Goal: Check status: Check status

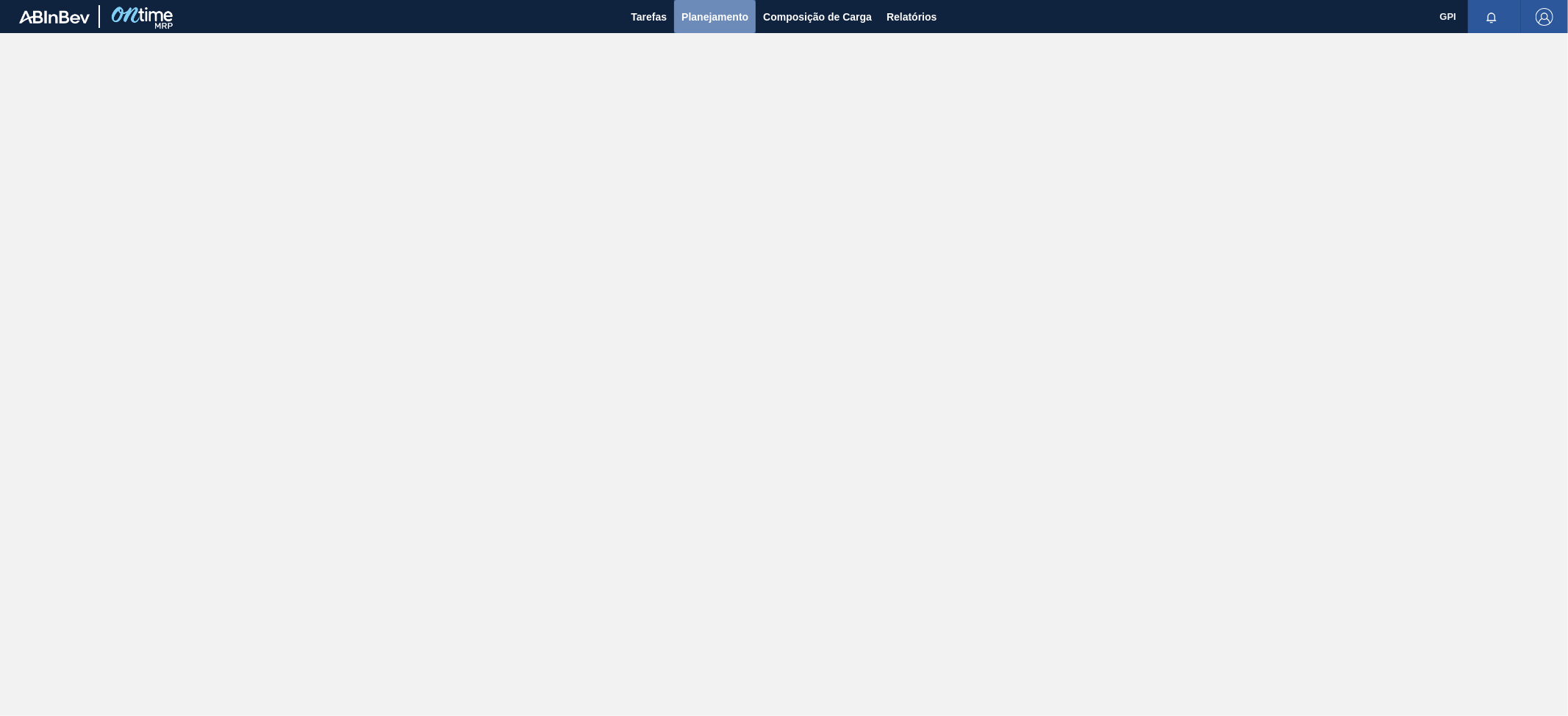
click at [707, 17] on span "Planejamento" at bounding box center [715, 17] width 67 height 17
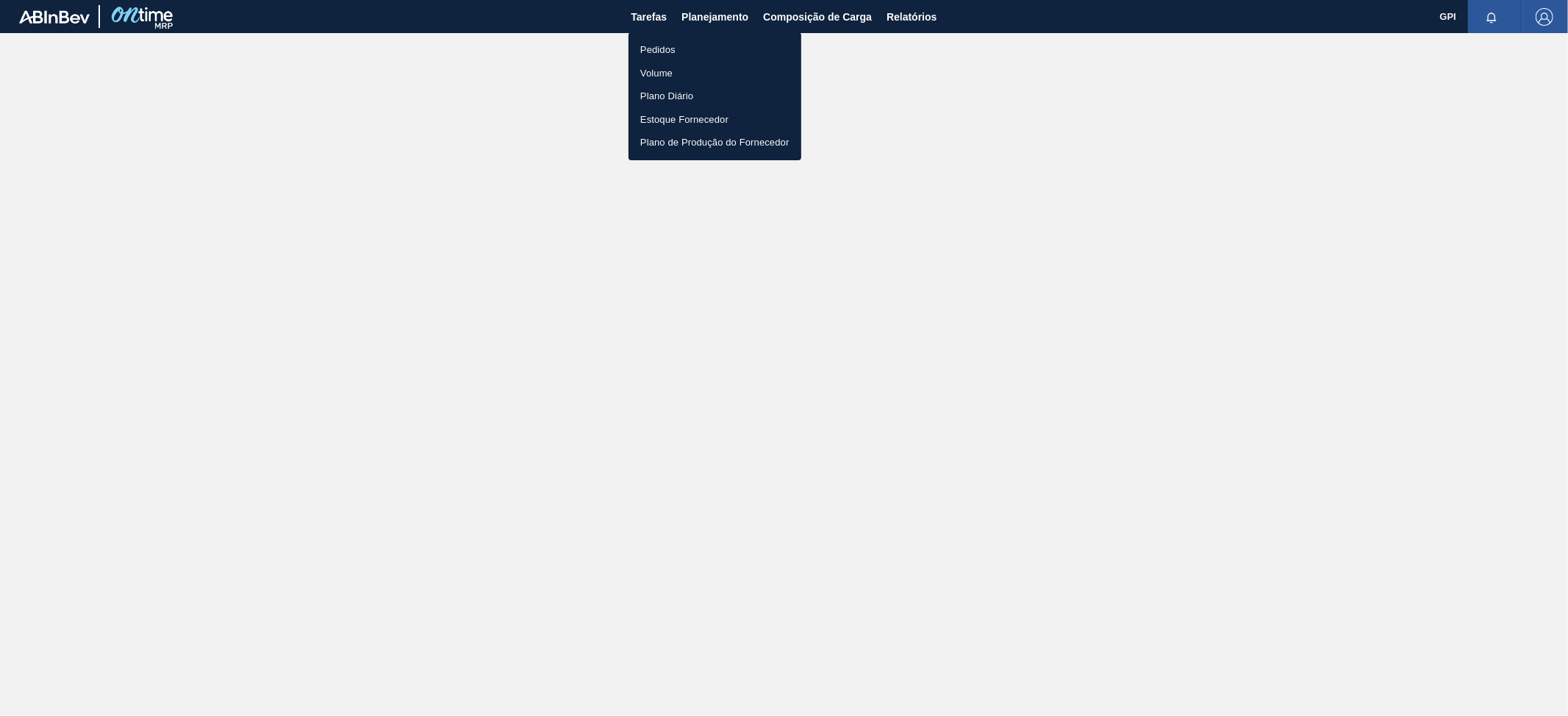
click at [675, 56] on li "Pedidos" at bounding box center [715, 50] width 173 height 23
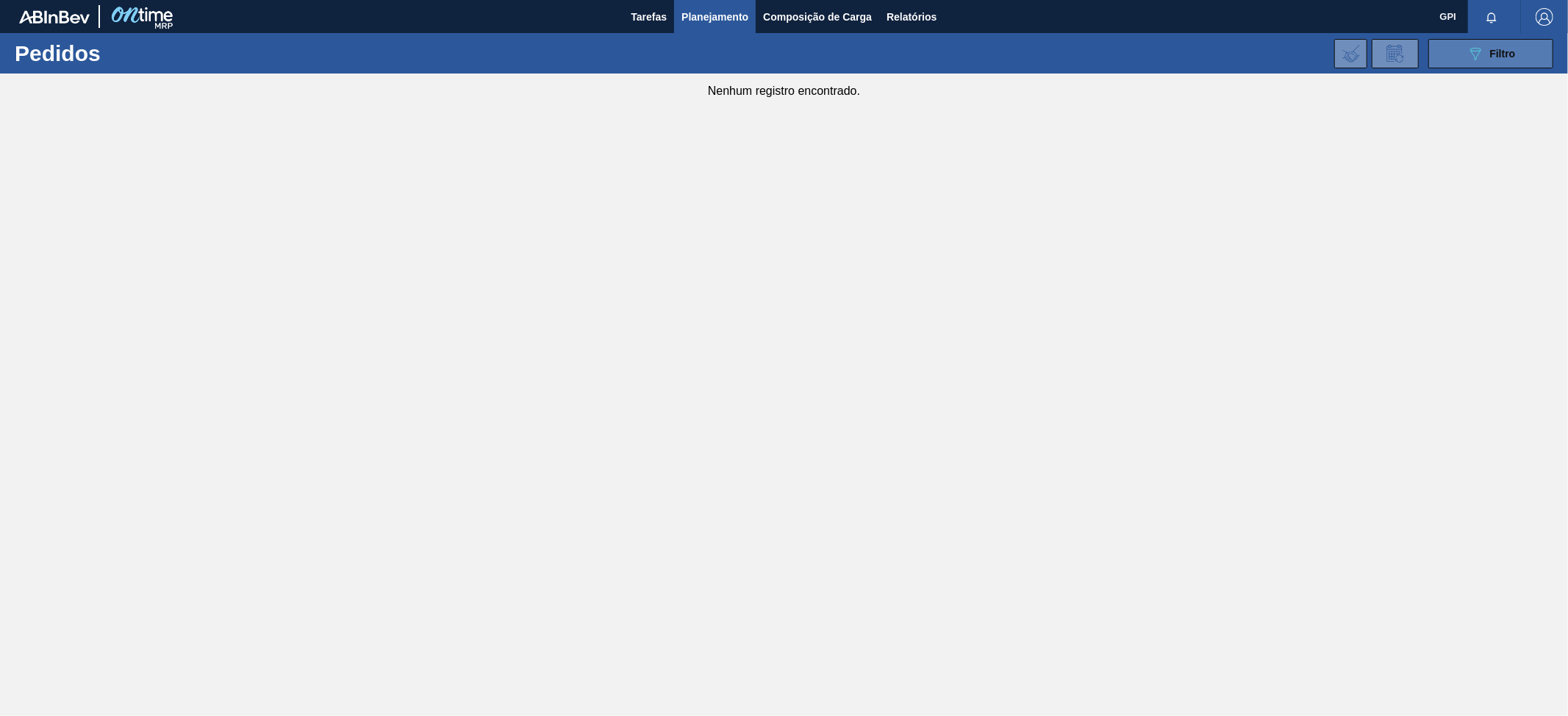
click at [1512, 56] on span "Filtro" at bounding box center [1503, 54] width 26 height 12
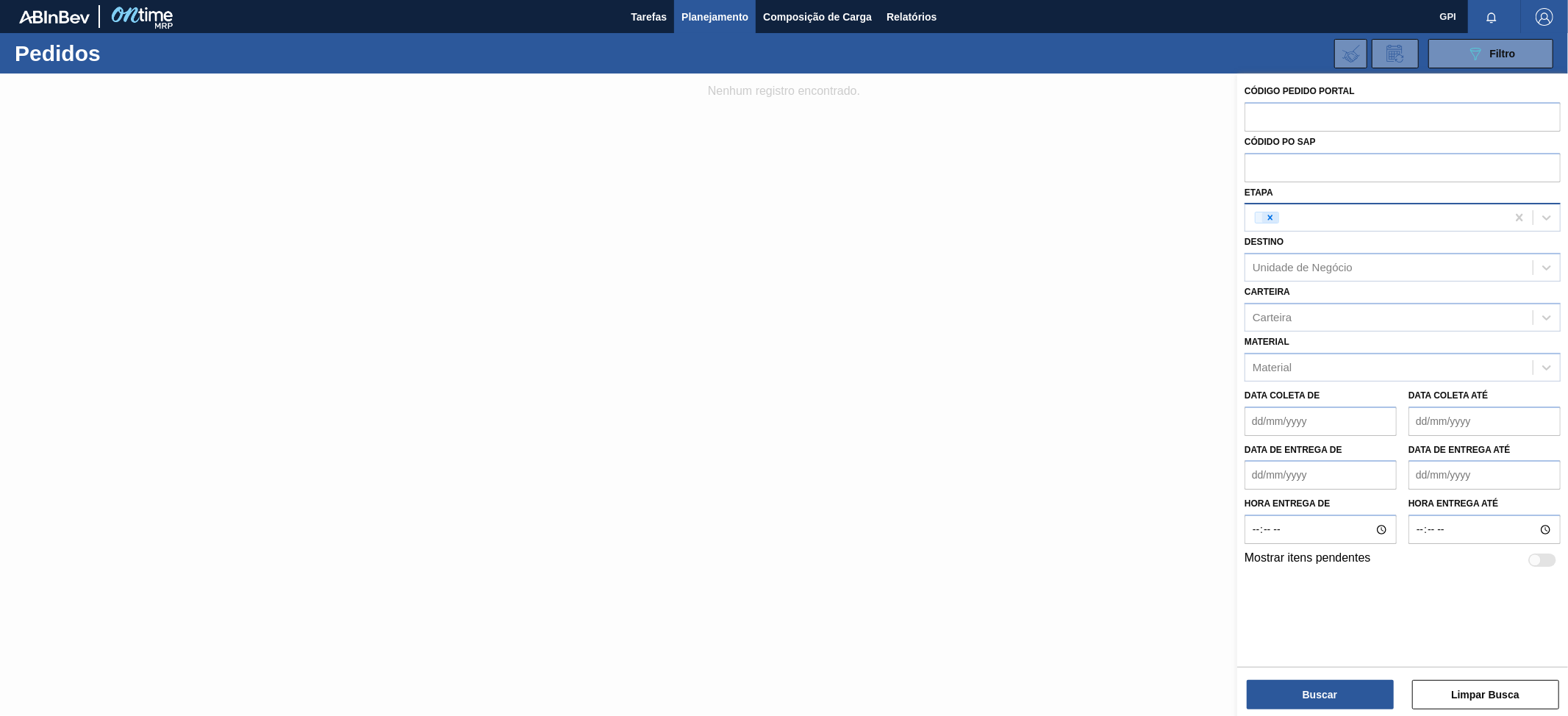
click at [1272, 215] on icon at bounding box center [1270, 217] width 5 height 5
click at [1339, 698] on button "Buscar" at bounding box center [1321, 695] width 147 height 30
